Goal: Contribute content: Add original content to the website for others to see

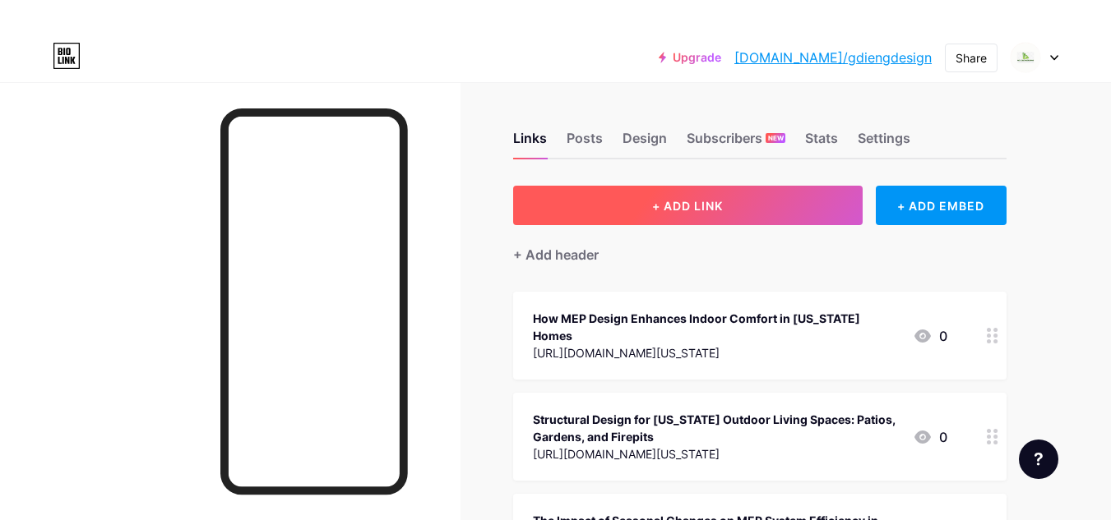
click at [738, 211] on button "+ ADD LINK" at bounding box center [687, 205] width 349 height 39
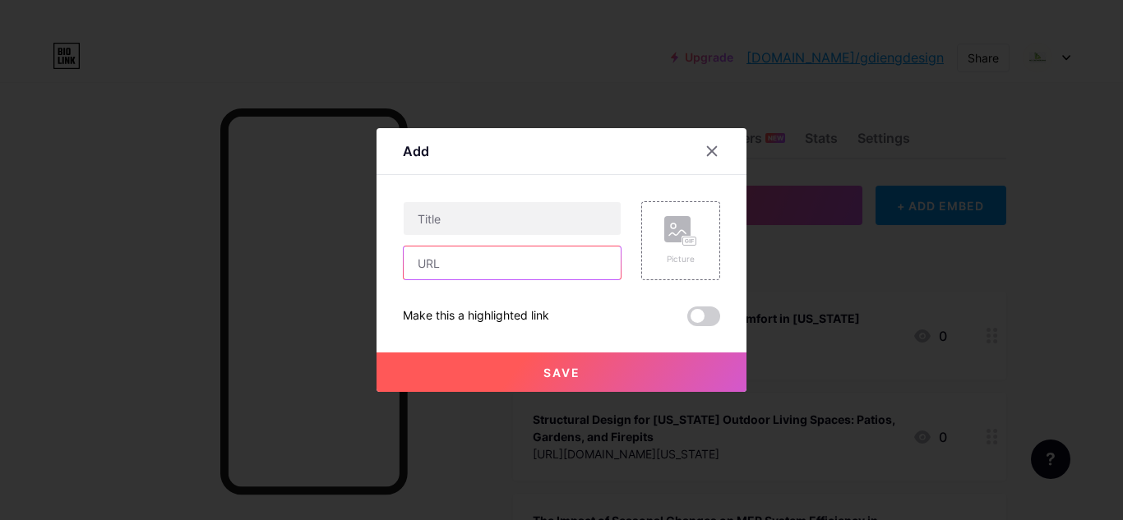
click at [451, 260] on input "text" at bounding box center [512, 263] width 217 height 33
paste input "[URL][DOMAIN_NAME]"
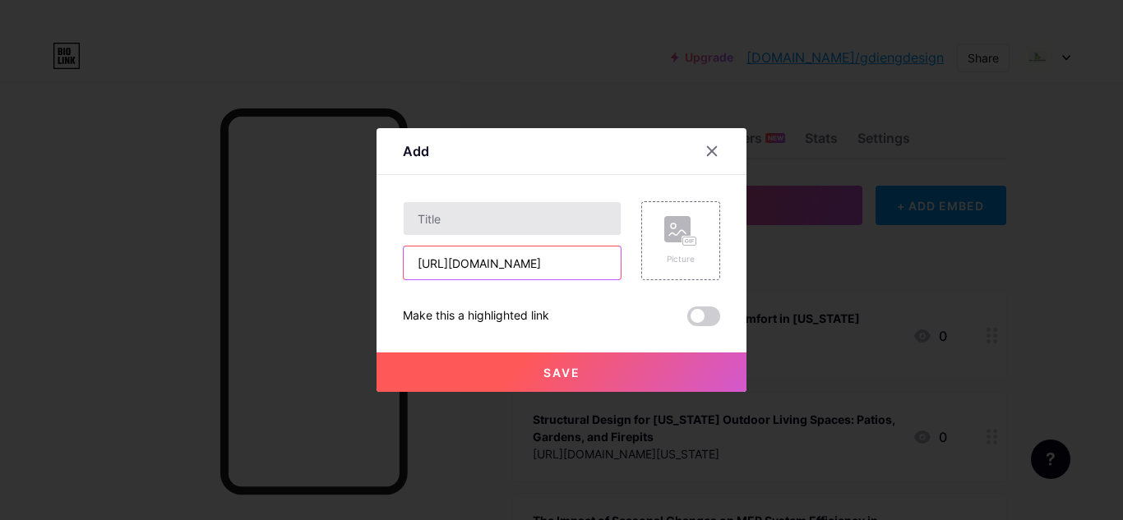
type input "[URL][DOMAIN_NAME]"
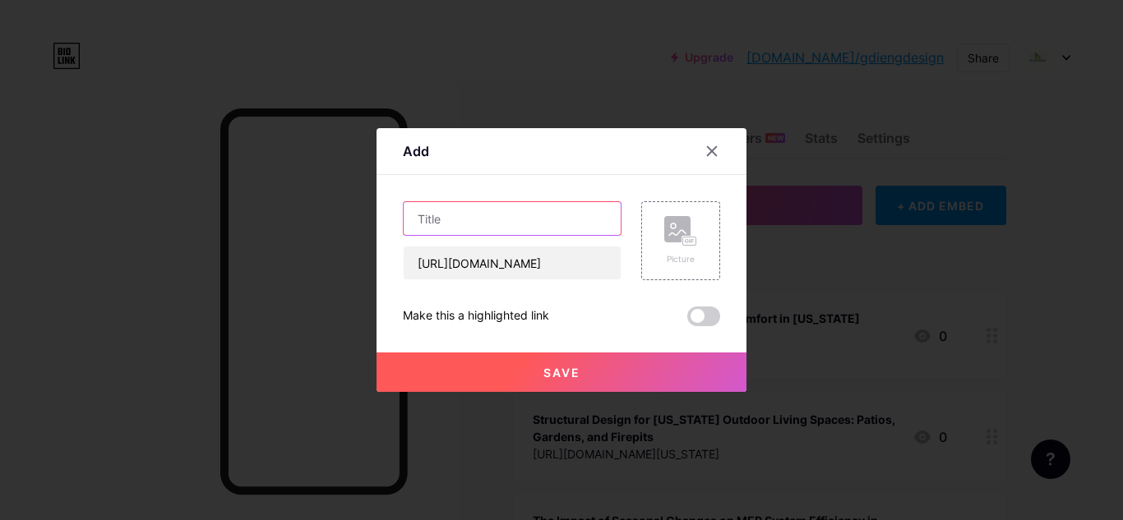
scroll to position [0, 0]
click at [422, 209] on input "text" at bounding box center [512, 218] width 217 height 33
paste input "The Role of an MEP Engineering Consultant in Sustainable Design"
type input "The Role of an MEP Engineering Consultant in Sustainable Design"
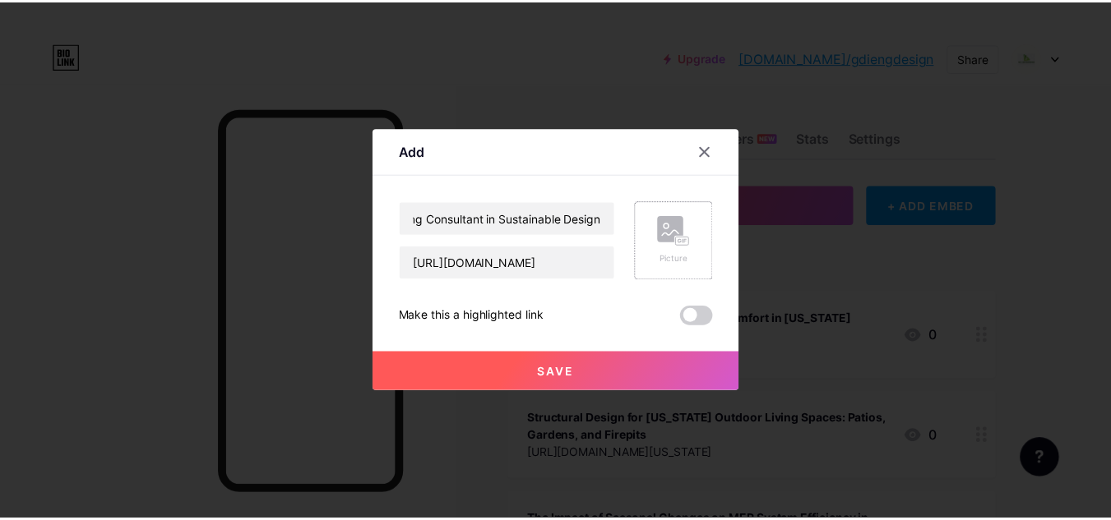
scroll to position [0, 0]
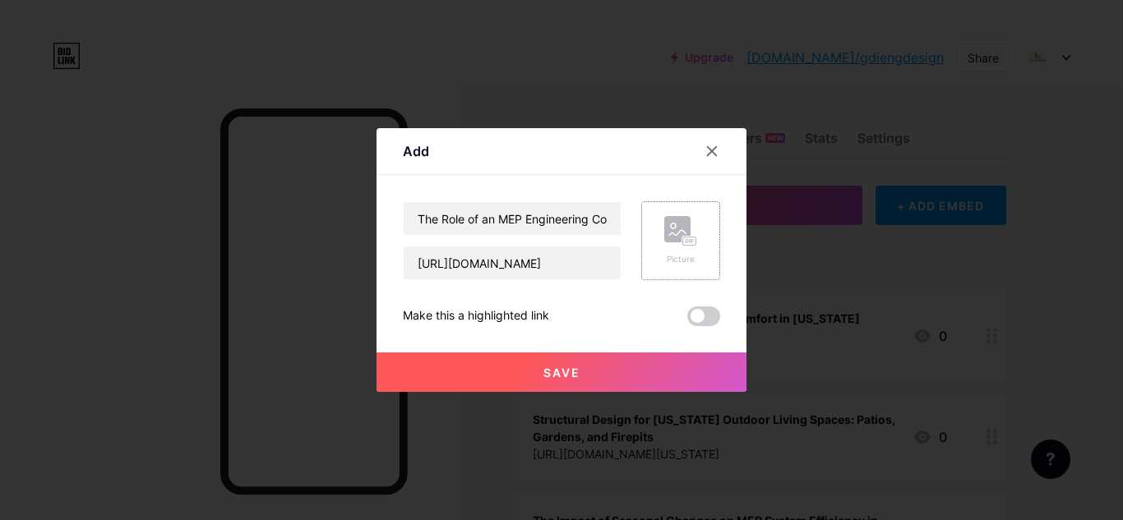
click at [672, 251] on div "Picture" at bounding box center [680, 240] width 33 height 49
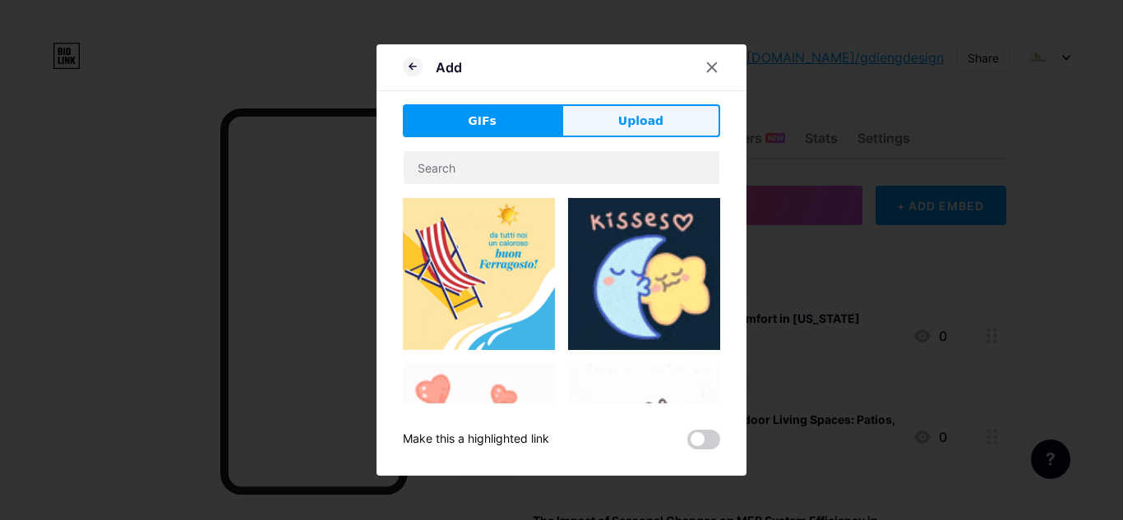
click at [618, 129] on span "Upload" at bounding box center [640, 121] width 45 height 17
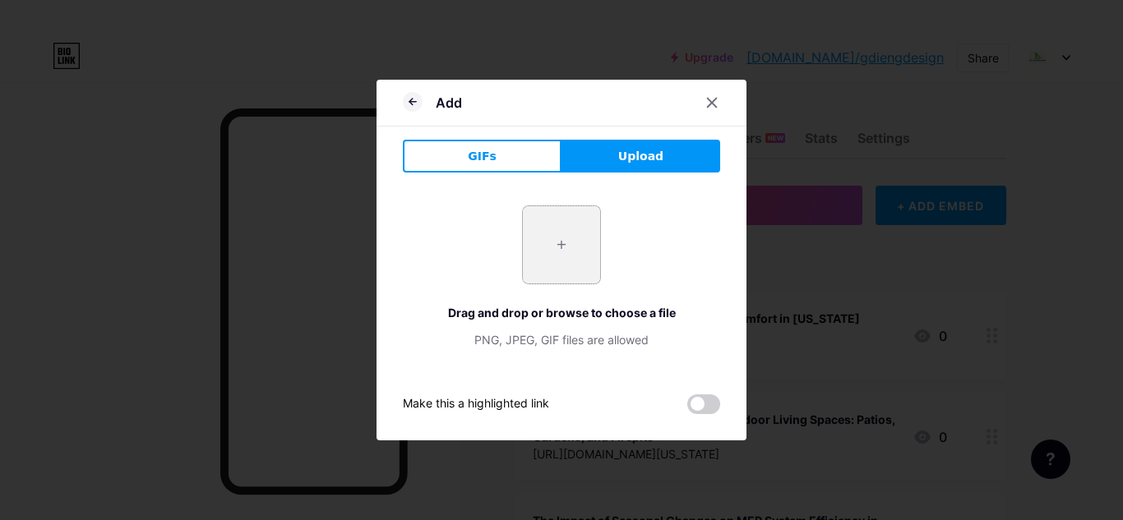
click at [548, 233] on input "file" at bounding box center [561, 244] width 77 height 77
type input "C:\fakepath\c14646b6eb5ca114517c2af0e3f8e787.jpg"
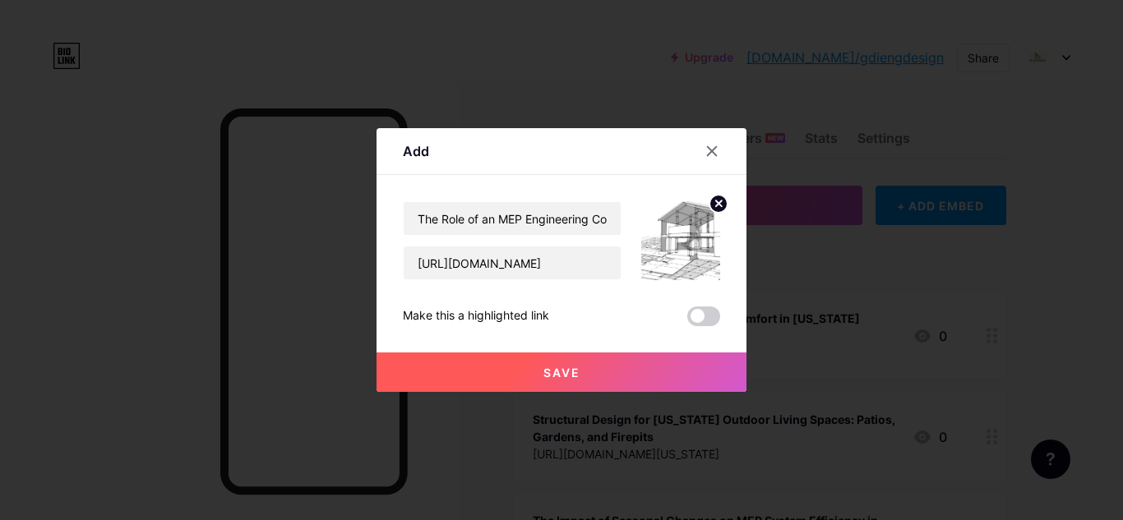
click at [564, 373] on span "Save" at bounding box center [561, 373] width 37 height 14
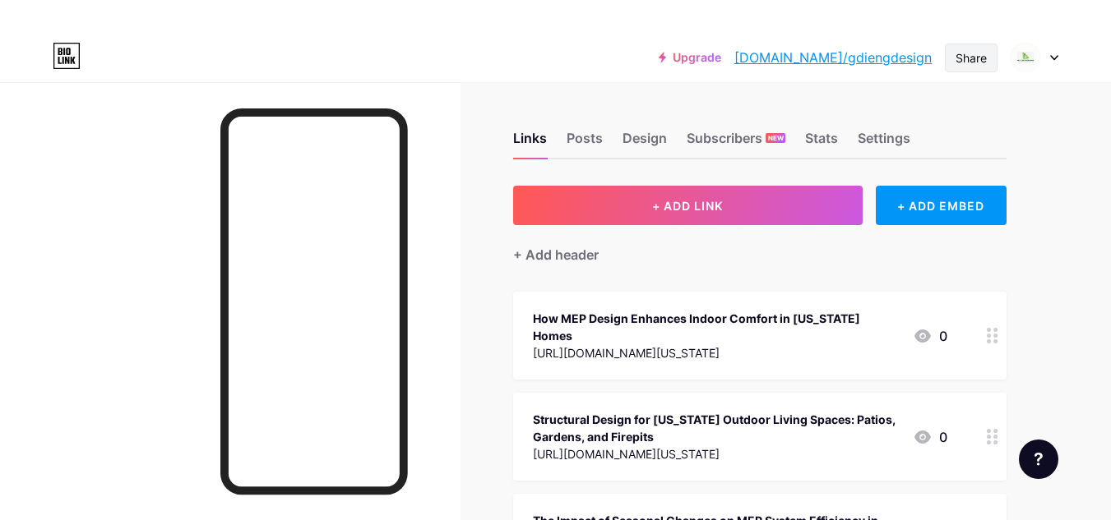
click at [962, 62] on div "Share" at bounding box center [970, 57] width 31 height 17
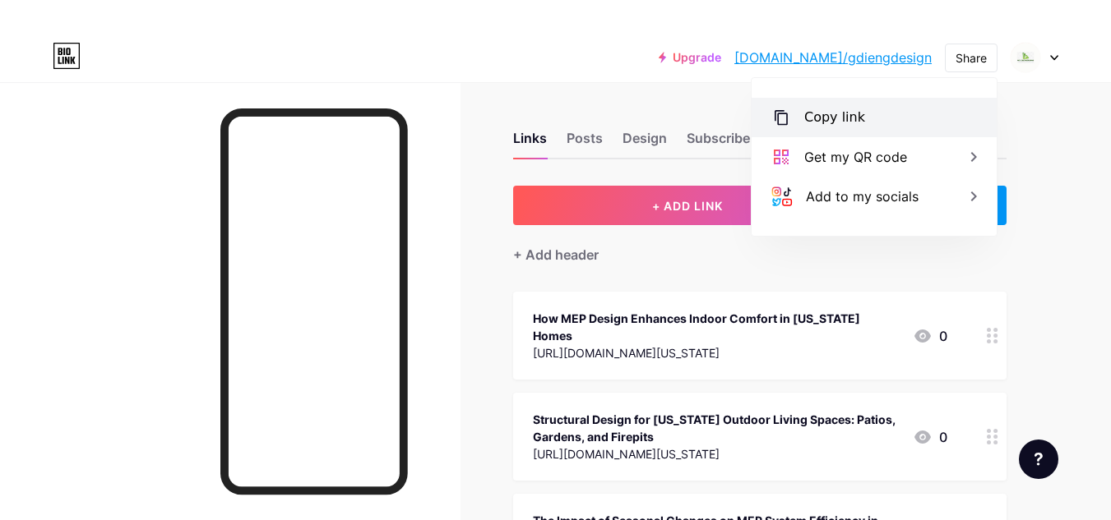
click at [840, 123] on div "Copy link" at bounding box center [834, 118] width 61 height 20
